Goal: Task Accomplishment & Management: Manage account settings

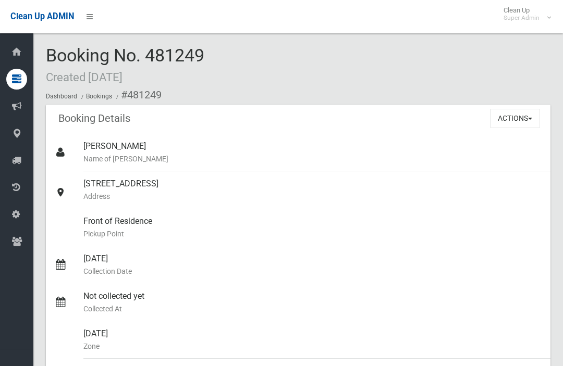
scroll to position [-11, 0]
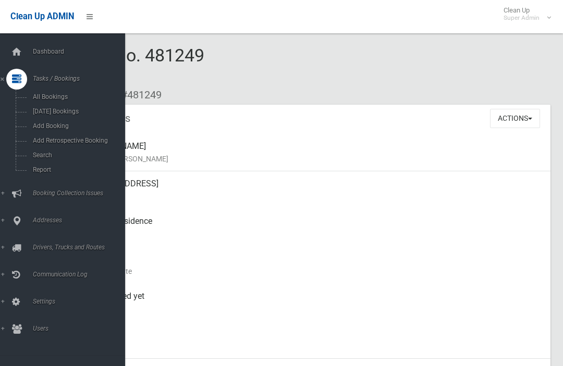
click at [40, 159] on span "Search" at bounding box center [73, 155] width 86 height 7
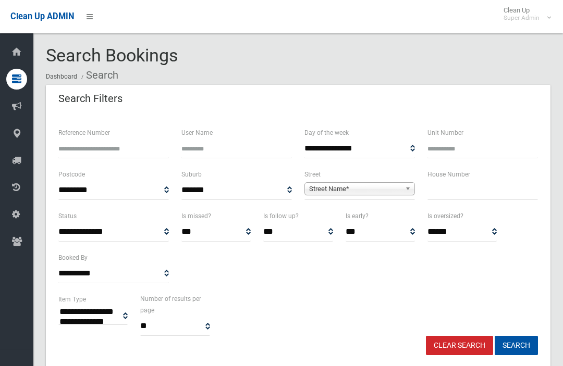
select select
click at [492, 191] on input "text" at bounding box center [482, 190] width 110 height 19
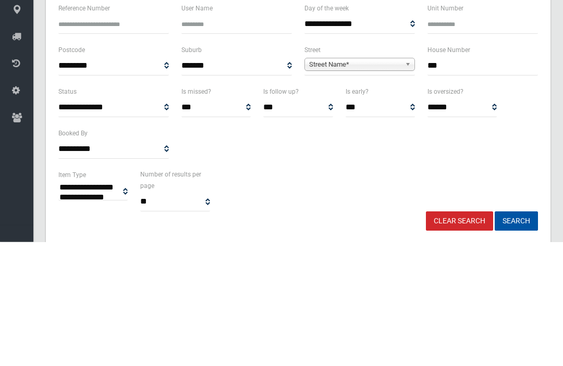
type input "***"
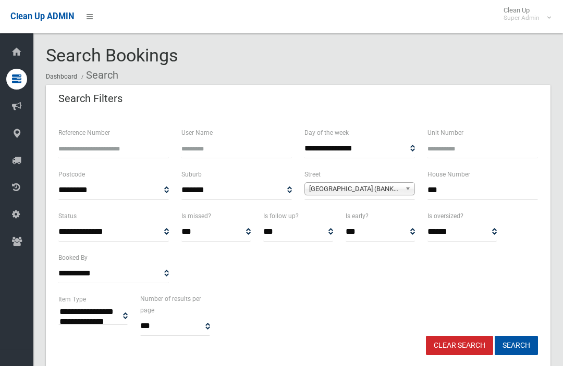
select select
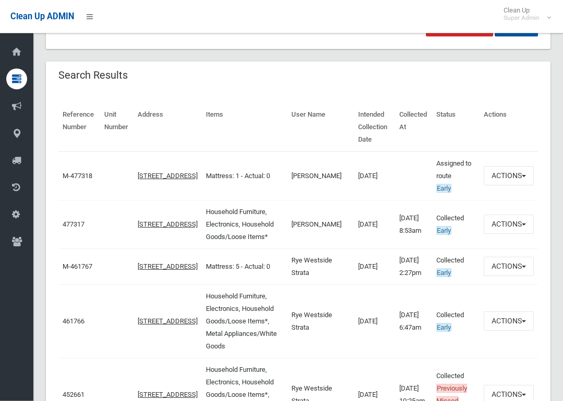
scroll to position [319, 0]
click at [69, 228] on link "477317" at bounding box center [74, 224] width 22 height 8
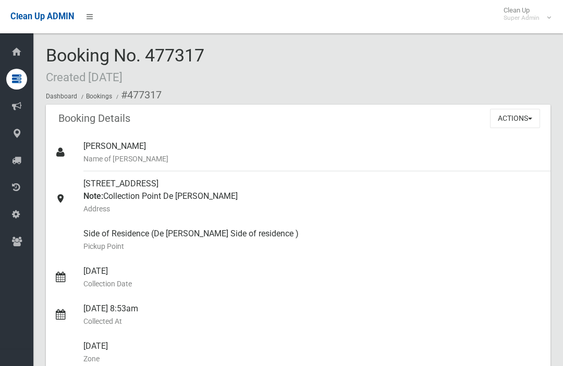
click at [527, 123] on button "Actions" at bounding box center [515, 118] width 50 height 19
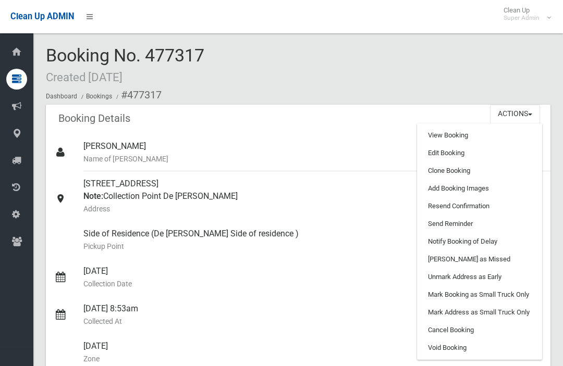
click at [498, 173] on link "Clone Booking" at bounding box center [479, 171] width 124 height 18
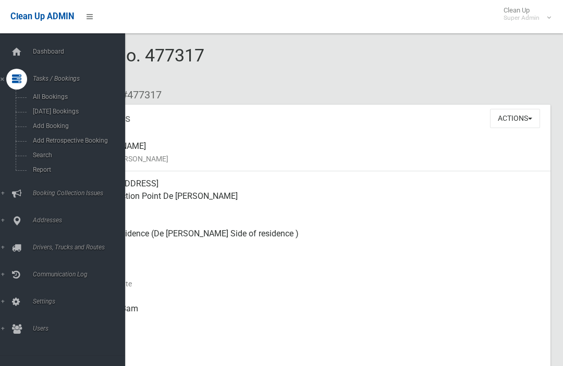
click at [61, 220] on span "Addresses" at bounding box center [77, 220] width 95 height 7
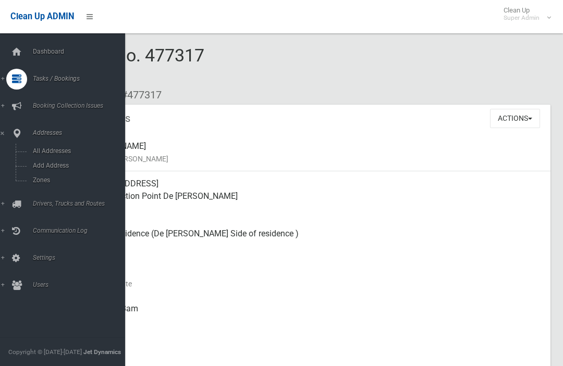
click at [70, 156] on link "All Addresses" at bounding box center [62, 151] width 125 height 15
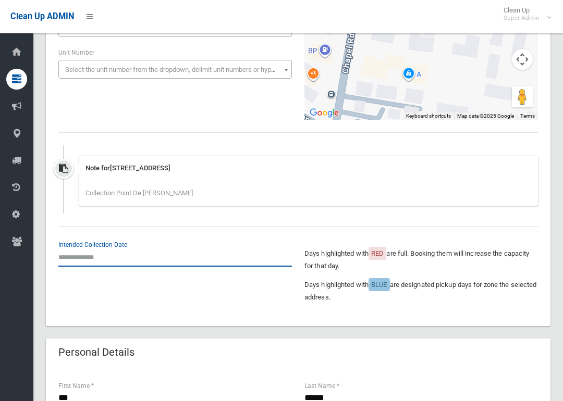
click at [79, 261] on input "text" at bounding box center [174, 257] width 233 height 19
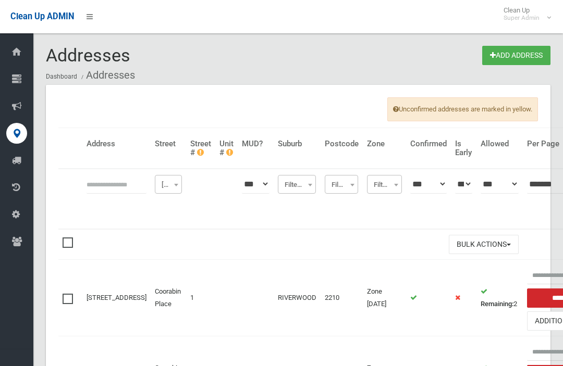
click at [94, 180] on input "text" at bounding box center [116, 184] width 60 height 19
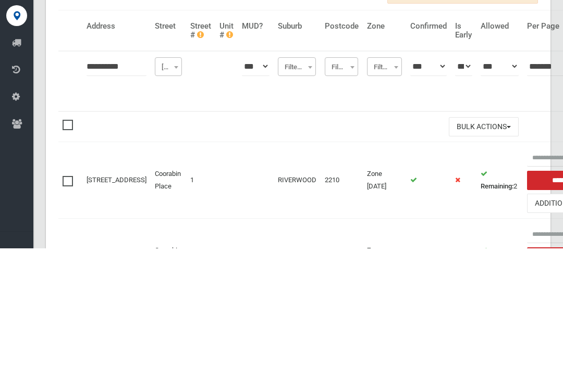
type input "**********"
click button at bounding box center [0, 0] width 0 height 0
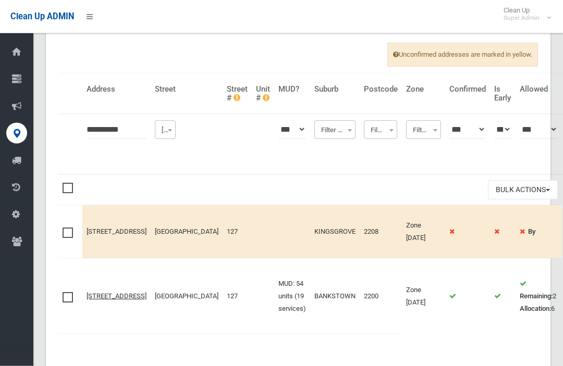
scroll to position [90, 0]
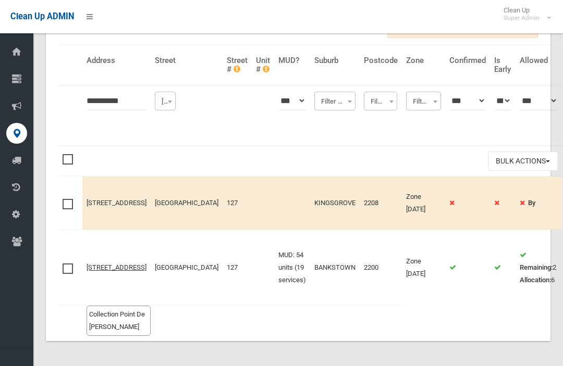
click at [100, 271] on link "[STREET_ADDRESS]" at bounding box center [116, 268] width 60 height 8
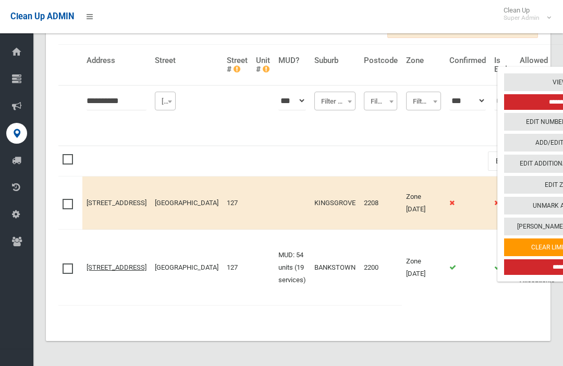
click at [528, 188] on link "Edit Zone" at bounding box center [560, 185] width 112 height 18
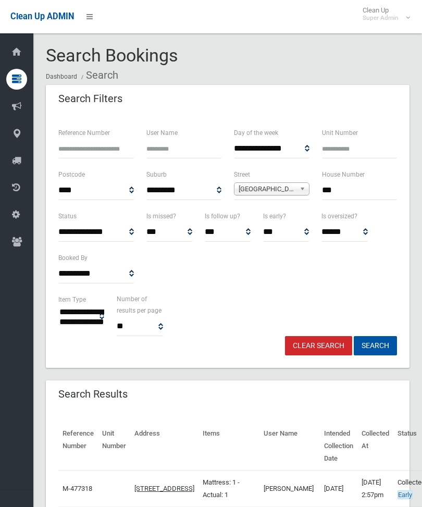
select select
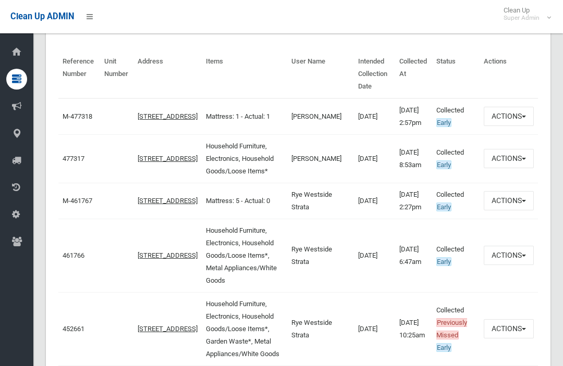
scroll to position [350, 0]
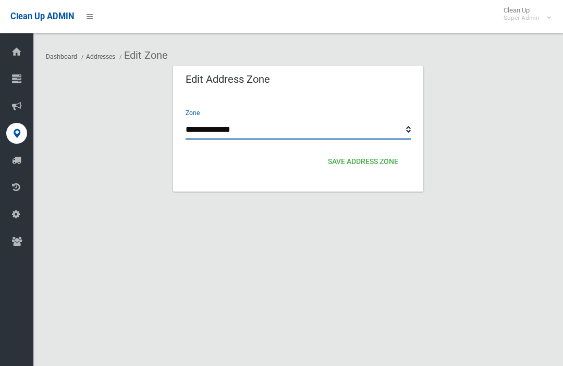
click at [367, 132] on select "**********" at bounding box center [298, 129] width 225 height 19
select select "*"
click at [373, 167] on button "Save Address zone" at bounding box center [363, 162] width 79 height 19
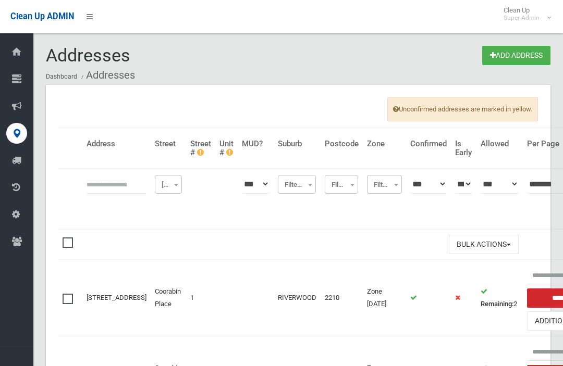
scroll to position [118, 0]
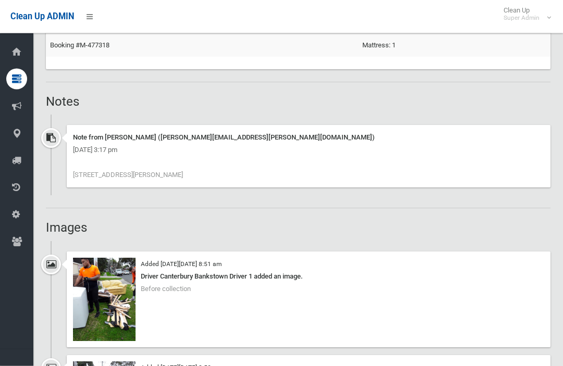
scroll to position [650, 0]
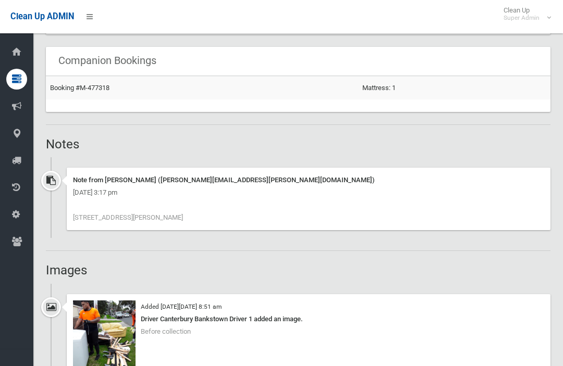
click at [73, 90] on link "Booking #M-477318" at bounding box center [79, 88] width 59 height 8
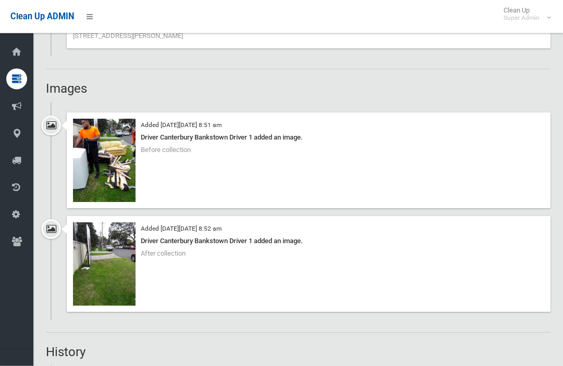
scroll to position [885, 0]
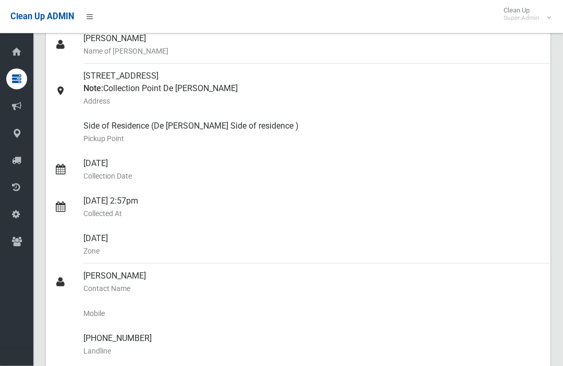
scroll to position [89, 0]
